Goal: Book appointment/travel/reservation

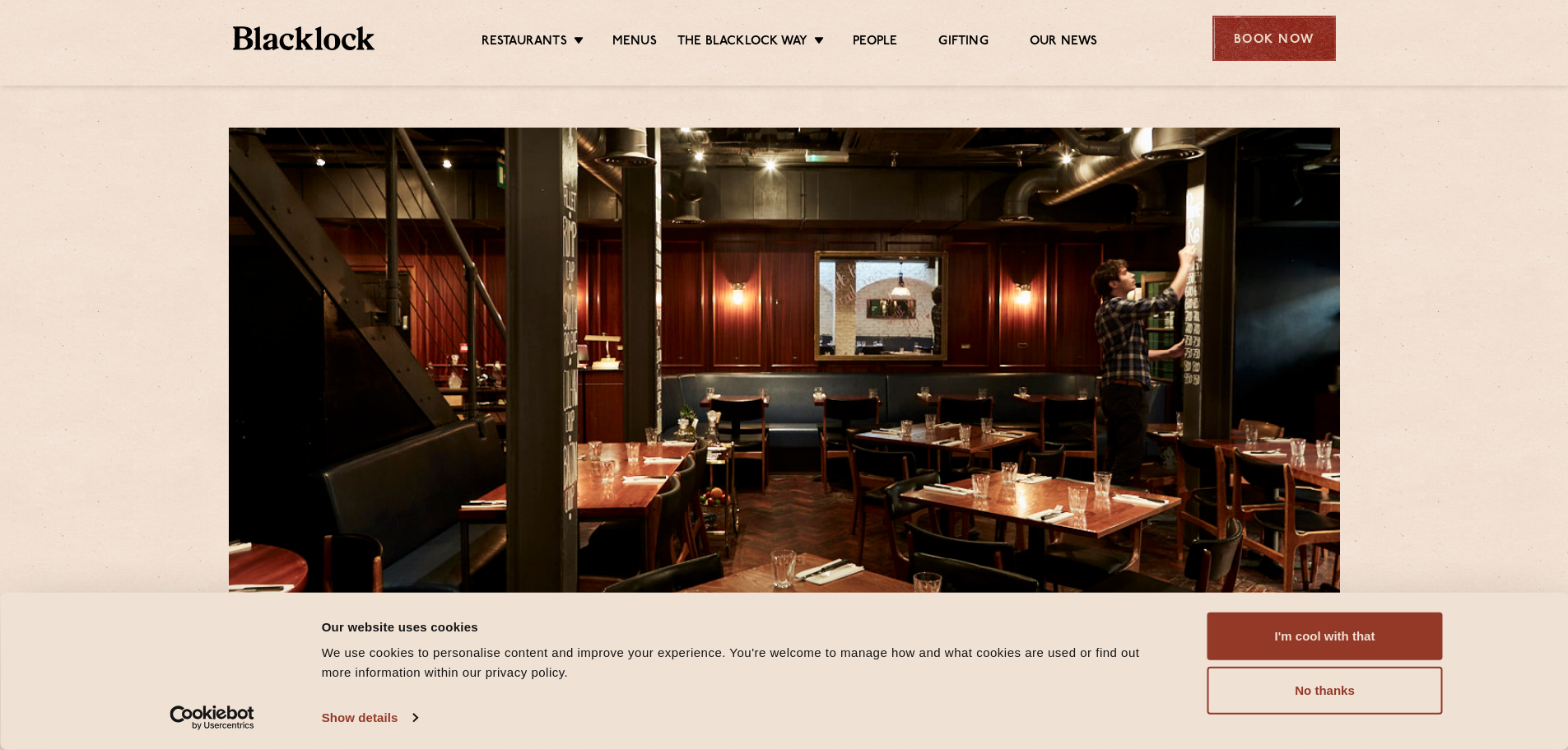
click at [1296, 19] on div "Book Now" at bounding box center [1274, 38] width 123 height 45
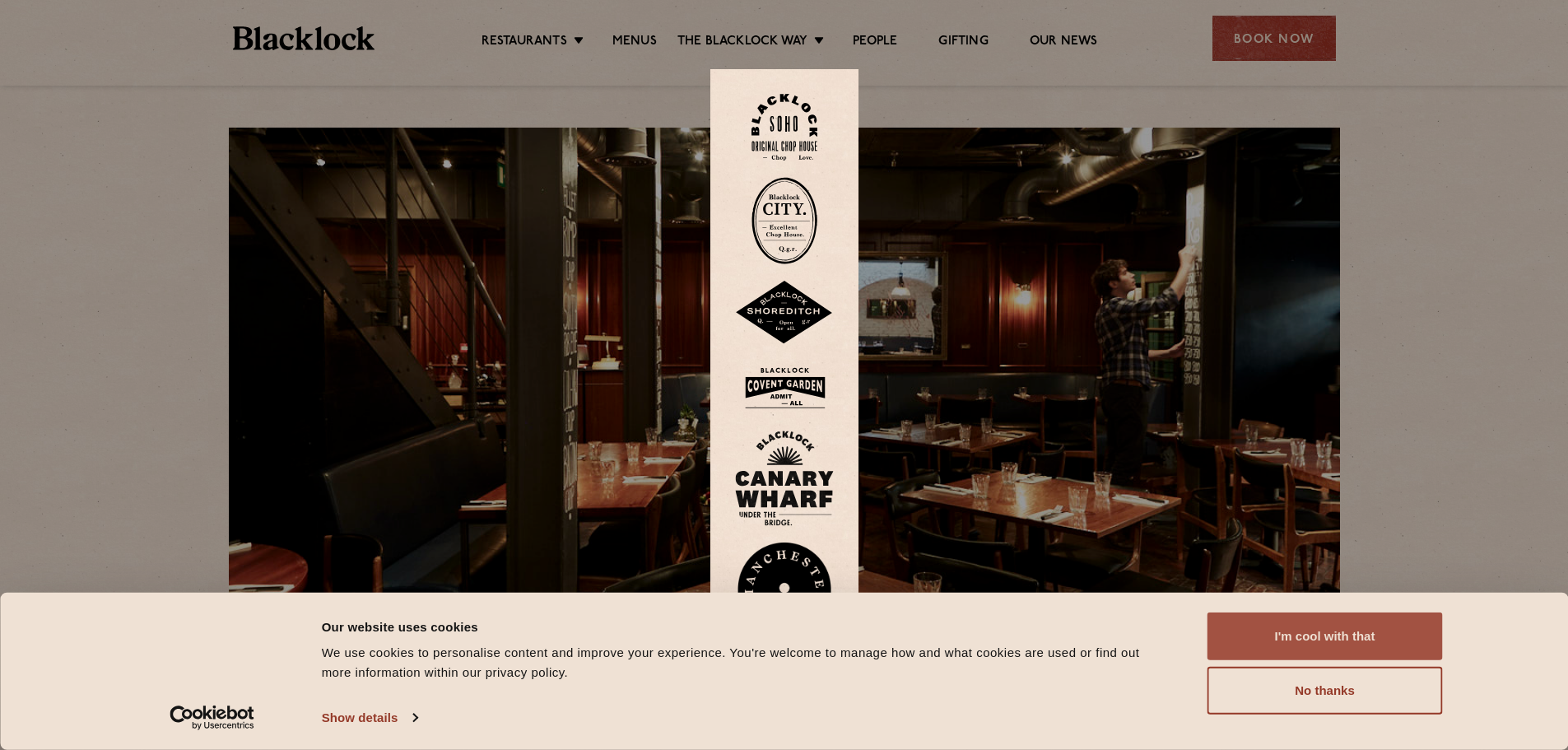
click at [1384, 635] on button "I'm cool with that" at bounding box center [1325, 636] width 235 height 48
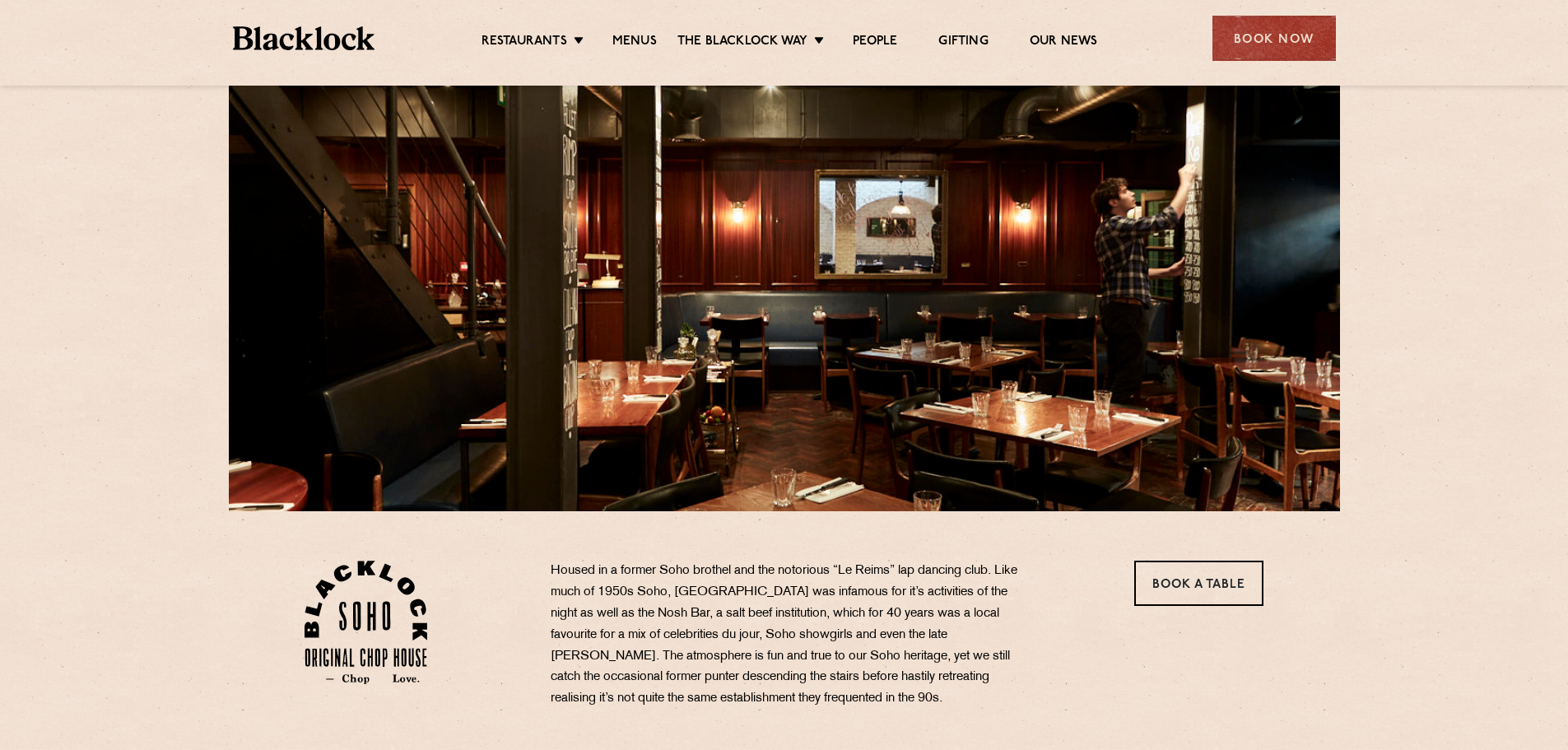
scroll to position [83, 0]
click at [1265, 33] on div "Book Now" at bounding box center [1274, 38] width 123 height 45
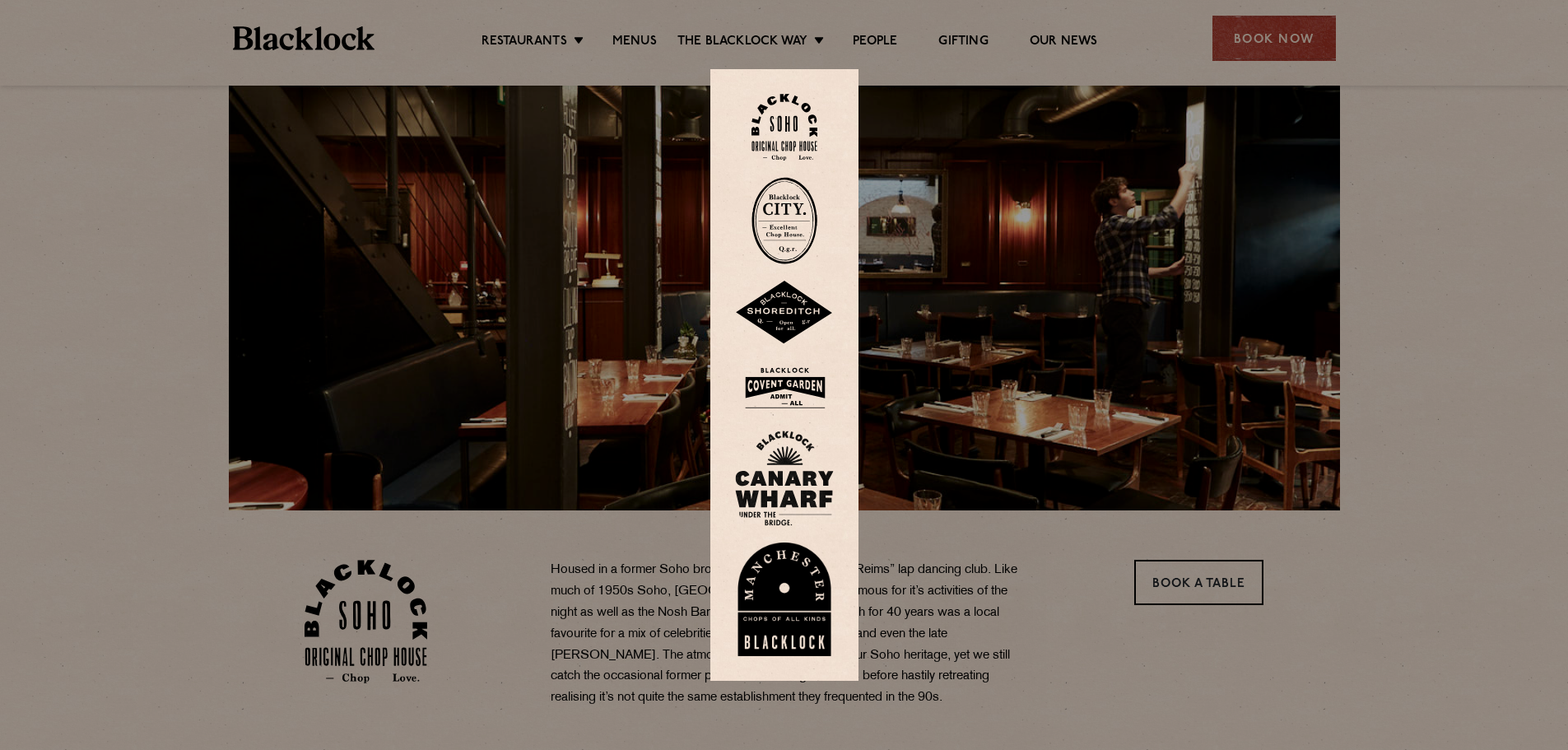
click at [803, 133] on img at bounding box center [784, 126] width 66 height 66
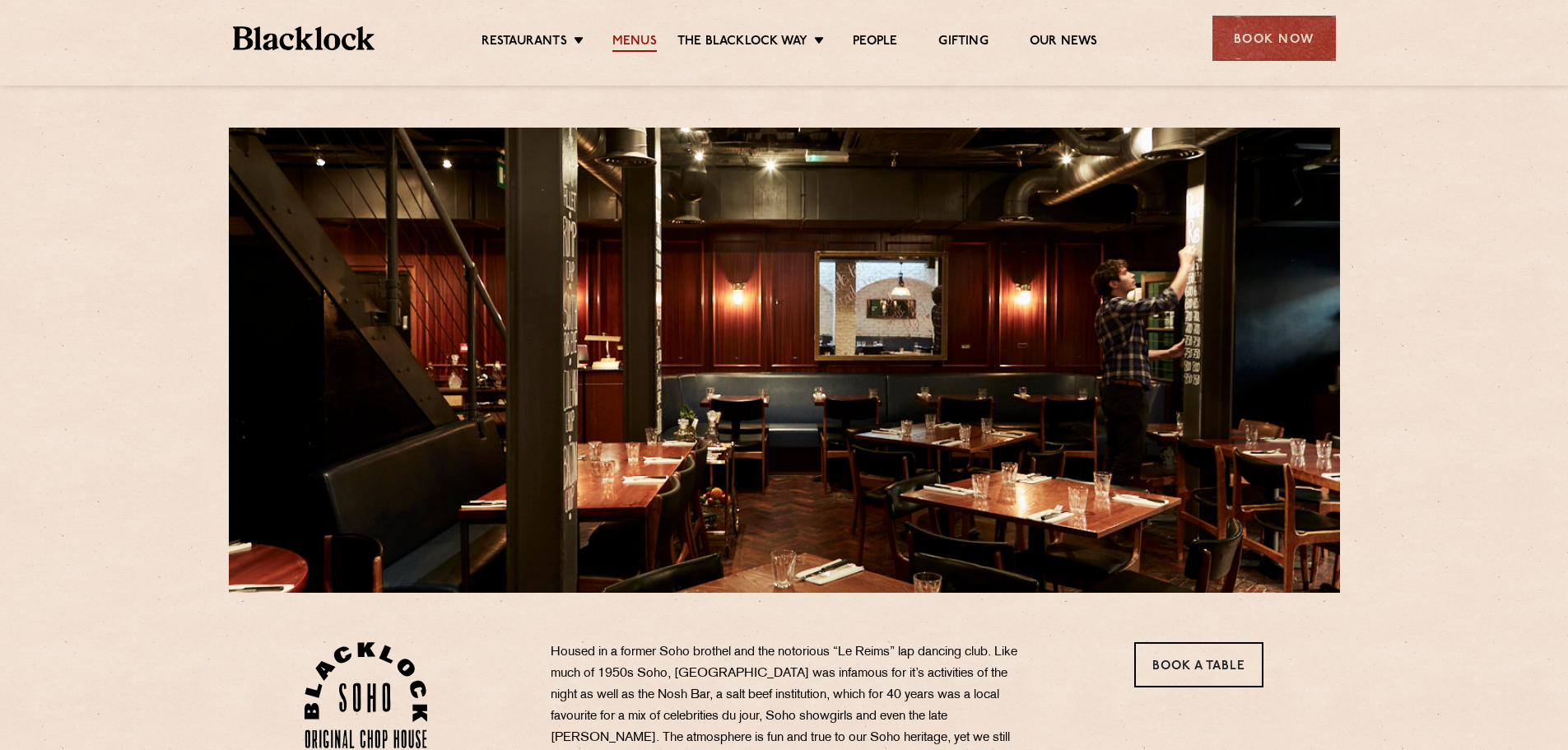
click at [630, 43] on link "Menus" at bounding box center [634, 43] width 44 height 18
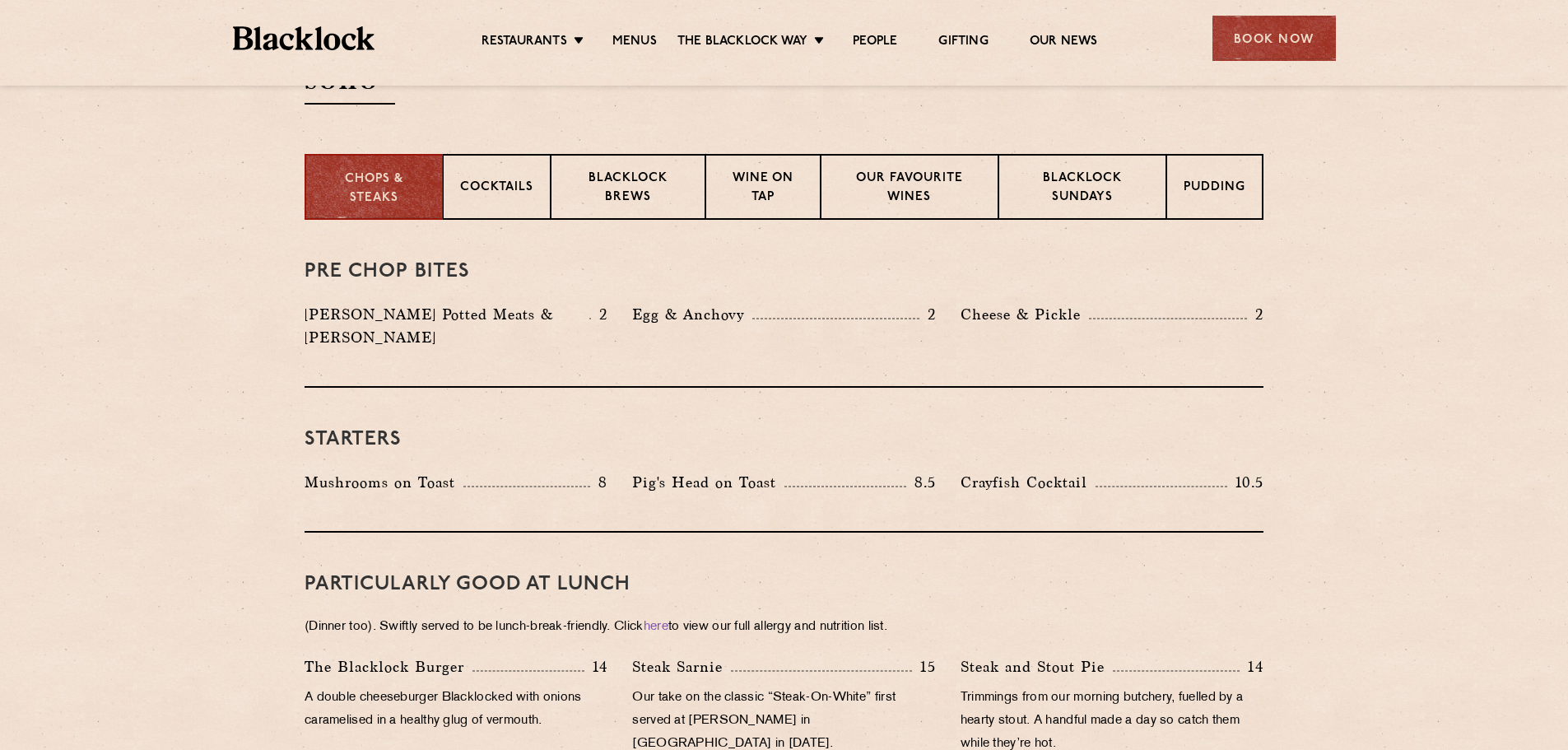
scroll to position [412, 0]
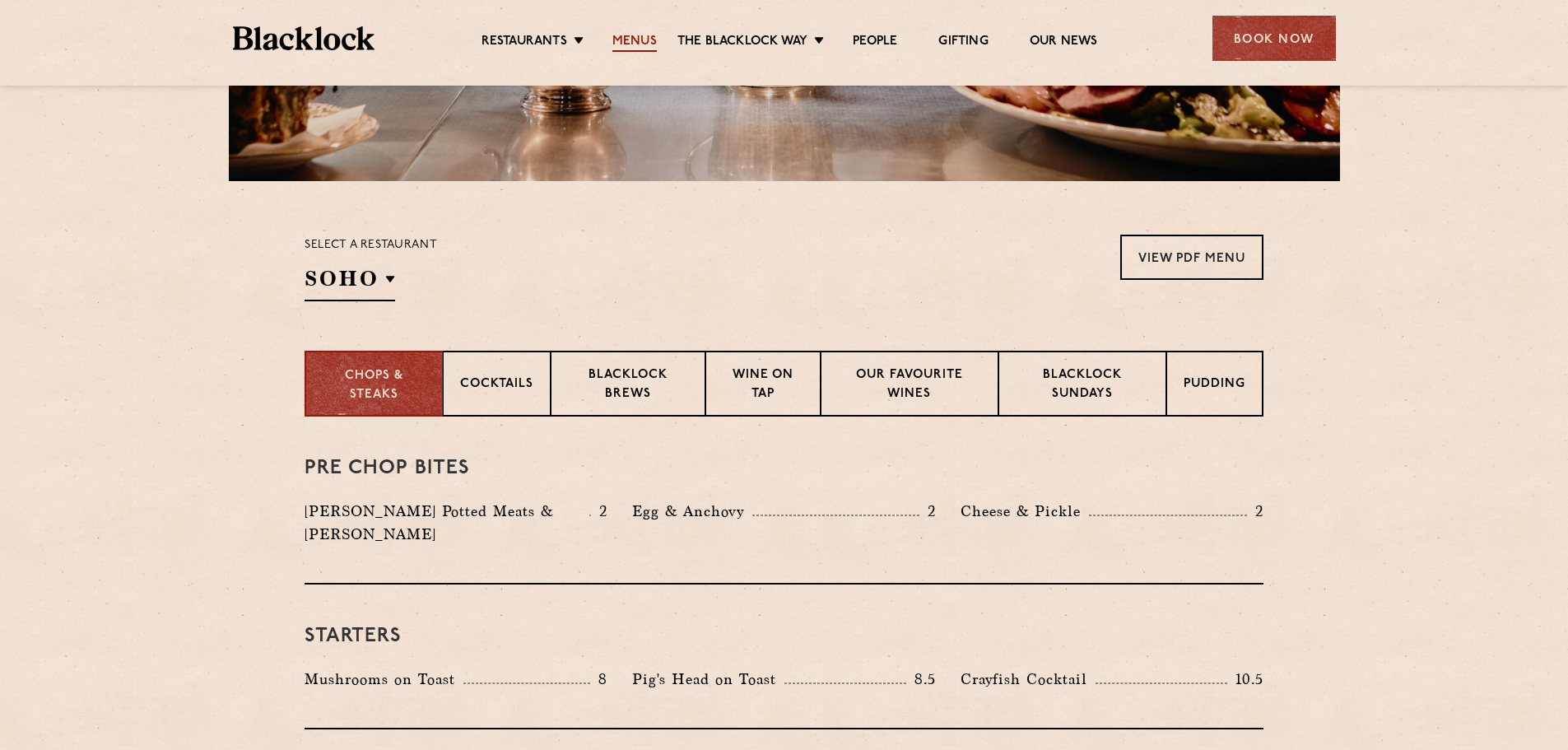
click at [651, 41] on link "Menus" at bounding box center [634, 43] width 44 height 18
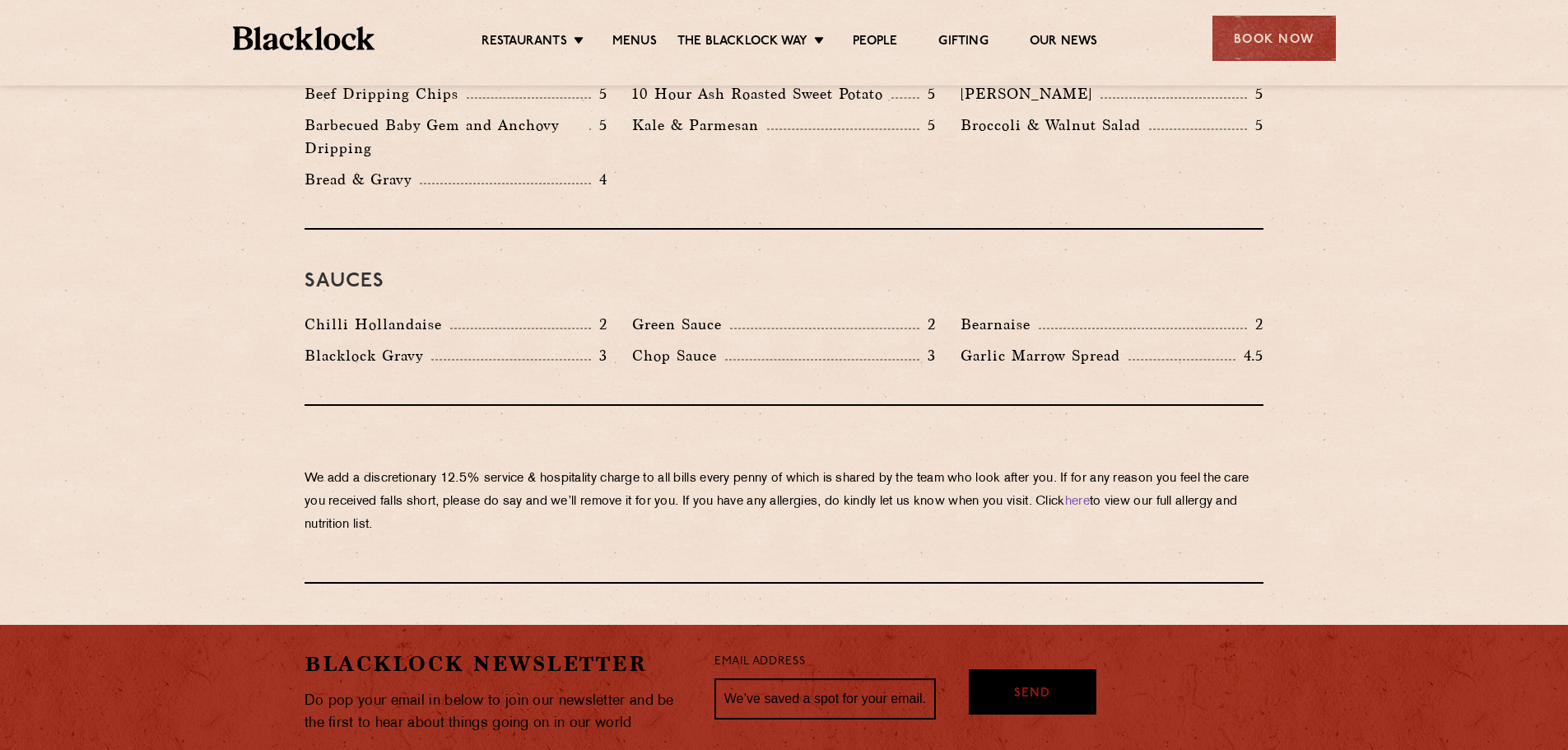
scroll to position [2799, 0]
